Goal: Use online tool/utility: Utilize a website feature to perform a specific function

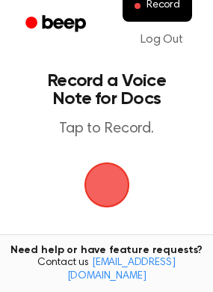
click at [97, 203] on span "button" at bounding box center [107, 185] width 42 height 42
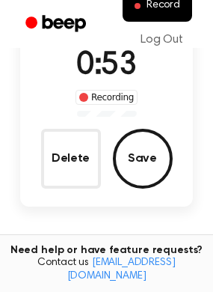
scroll to position [120, 0]
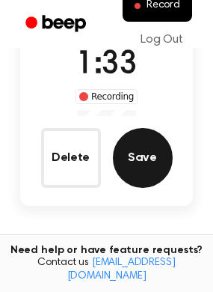
click at [148, 139] on button "Save" at bounding box center [143, 158] width 60 height 60
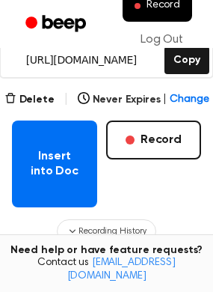
scroll to position [278, 0]
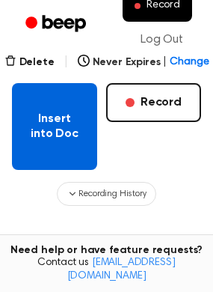
click at [31, 142] on button "Insert into Doc" at bounding box center [54, 126] width 85 height 87
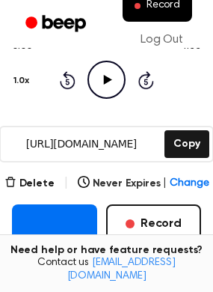
scroll to position [156, 0]
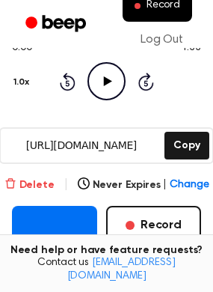
click at [31, 181] on button "Delete" at bounding box center [29, 185] width 50 height 16
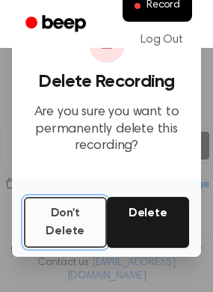
click at [64, 227] on button "Don't Delete" at bounding box center [65, 222] width 83 height 51
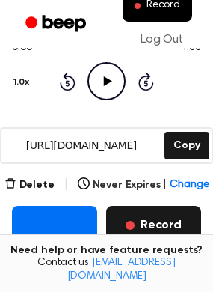
click at [151, 231] on button "Record" at bounding box center [153, 225] width 95 height 39
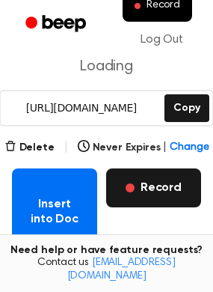
scroll to position [118, 0]
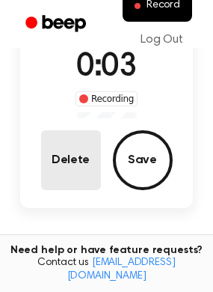
click at [76, 159] on button "Delete" at bounding box center [71, 160] width 60 height 60
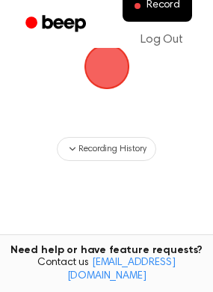
scroll to position [72, 0]
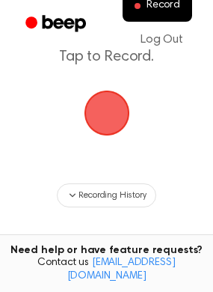
click at [112, 106] on span "button" at bounding box center [107, 113] width 42 height 42
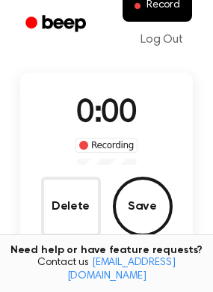
scroll to position [118, 0]
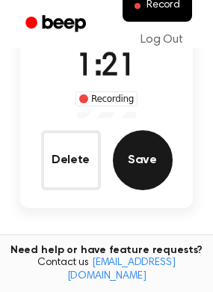
click at [147, 166] on button "Save" at bounding box center [143, 160] width 60 height 60
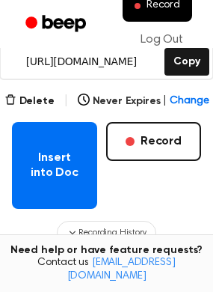
scroll to position [277, 0]
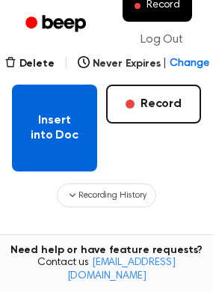
click at [73, 144] on button "Insert into Doc" at bounding box center [54, 128] width 85 height 87
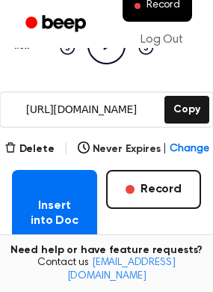
scroll to position [168, 0]
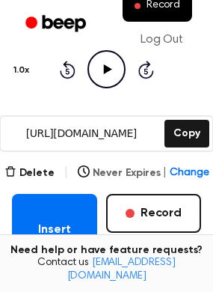
click at [184, 170] on span "Change" at bounding box center [189, 173] width 39 height 16
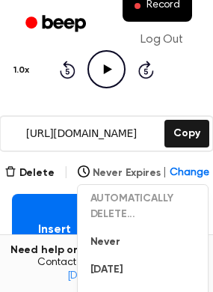
click at [186, 172] on span "Change" at bounding box center [189, 173] width 39 height 16
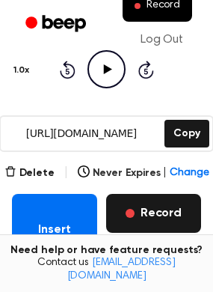
click at [141, 222] on button "Record" at bounding box center [153, 213] width 95 height 39
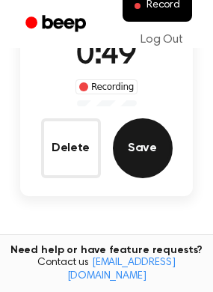
click at [141, 166] on button "Save" at bounding box center [143, 148] width 60 height 60
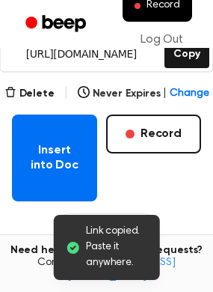
scroll to position [284, 0]
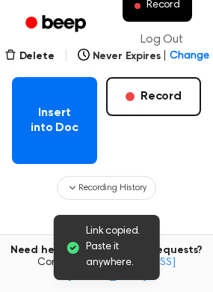
click at [6, 124] on main "Link copied. Paste it anywhere. Your Recording is Ready Copy the link and paste…" at bounding box center [106, 58] width 213 height 685
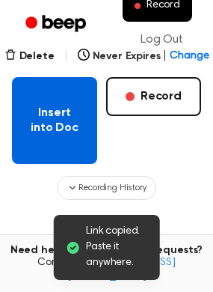
click at [46, 120] on button "Insert into Doc" at bounding box center [54, 120] width 85 height 87
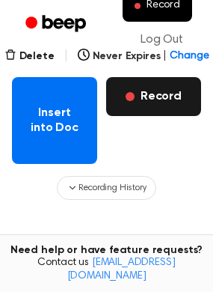
click at [147, 100] on button "Record" at bounding box center [153, 96] width 95 height 39
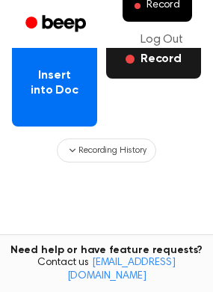
scroll to position [126, 0]
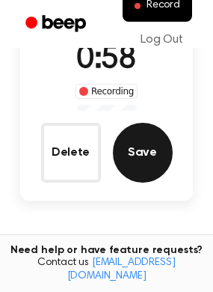
click at [150, 150] on button "Save" at bounding box center [143, 153] width 60 height 60
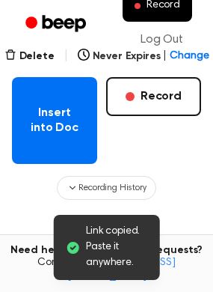
scroll to position [284, 0]
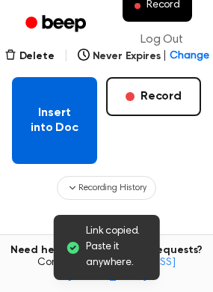
click at [60, 121] on button "Insert into Doc" at bounding box center [54, 120] width 85 height 87
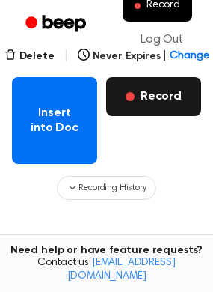
click at [153, 100] on button "Record" at bounding box center [153, 96] width 95 height 39
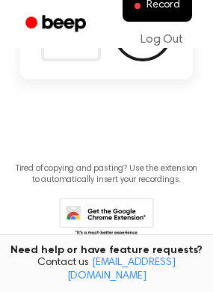
scroll to position [126, 0]
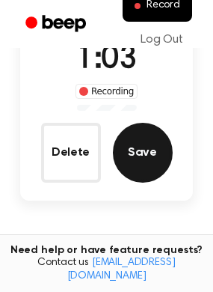
click at [153, 155] on button "Save" at bounding box center [143, 153] width 60 height 60
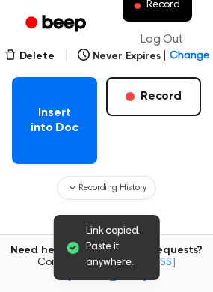
scroll to position [284, 0]
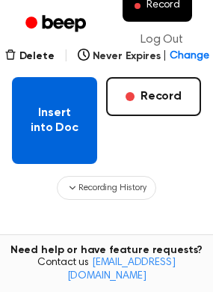
click at [79, 118] on button "Insert into Doc" at bounding box center [54, 120] width 85 height 87
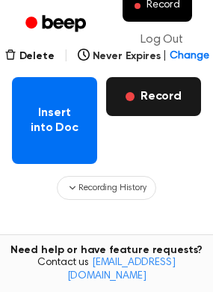
click at [152, 104] on button "Record" at bounding box center [153, 96] width 95 height 39
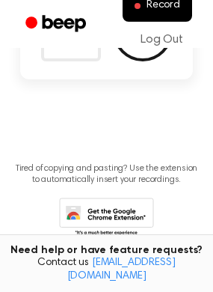
scroll to position [126, 0]
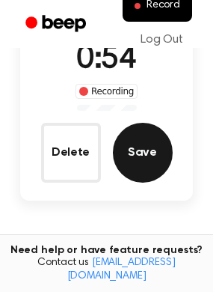
click at [139, 151] on button "Save" at bounding box center [143, 153] width 60 height 60
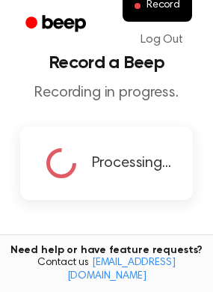
click at [139, 152] on span "Processing..." at bounding box center [131, 163] width 79 height 22
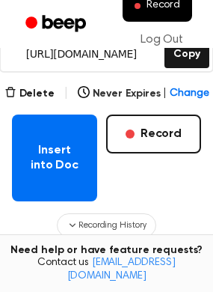
scroll to position [284, 0]
